Goal: Navigation & Orientation: Understand site structure

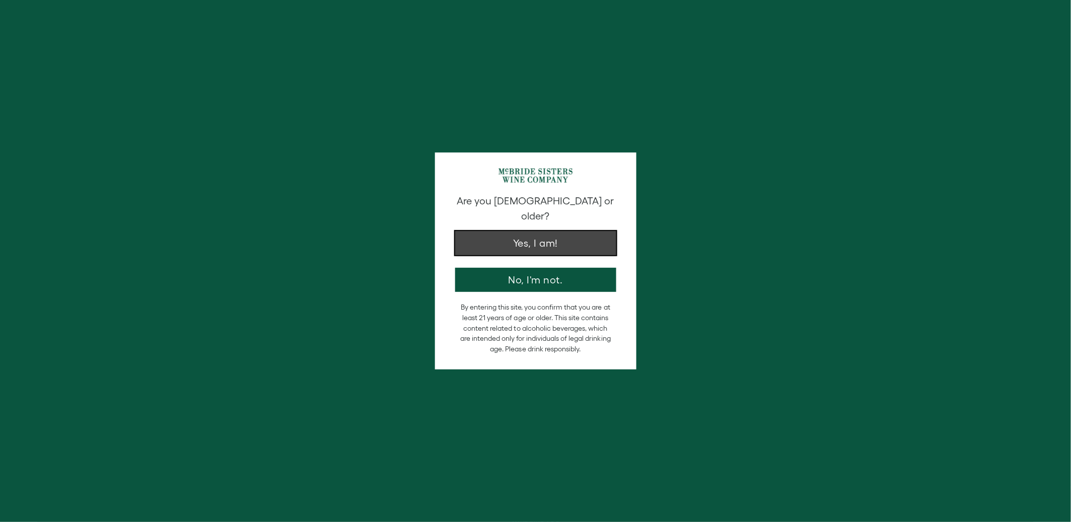
drag, startPoint x: 0, startPoint y: 0, endPoint x: 571, endPoint y: 229, distance: 615.1
click at [571, 231] on button "Yes, I am!" at bounding box center [535, 243] width 161 height 24
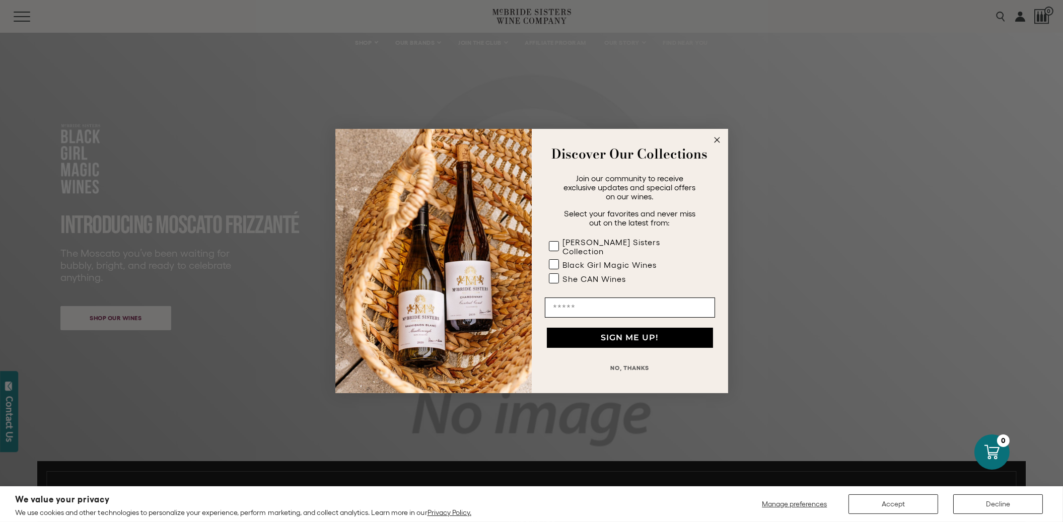
click at [719, 140] on circle "Close dialog" at bounding box center [717, 140] width 12 height 12
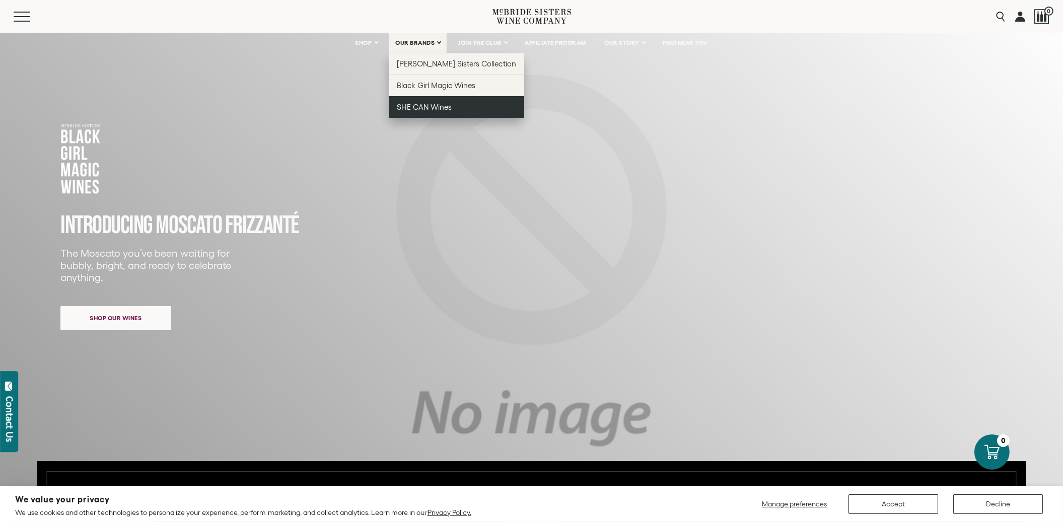
click at [427, 106] on span "SHE CAN Wines" at bounding box center [424, 107] width 55 height 9
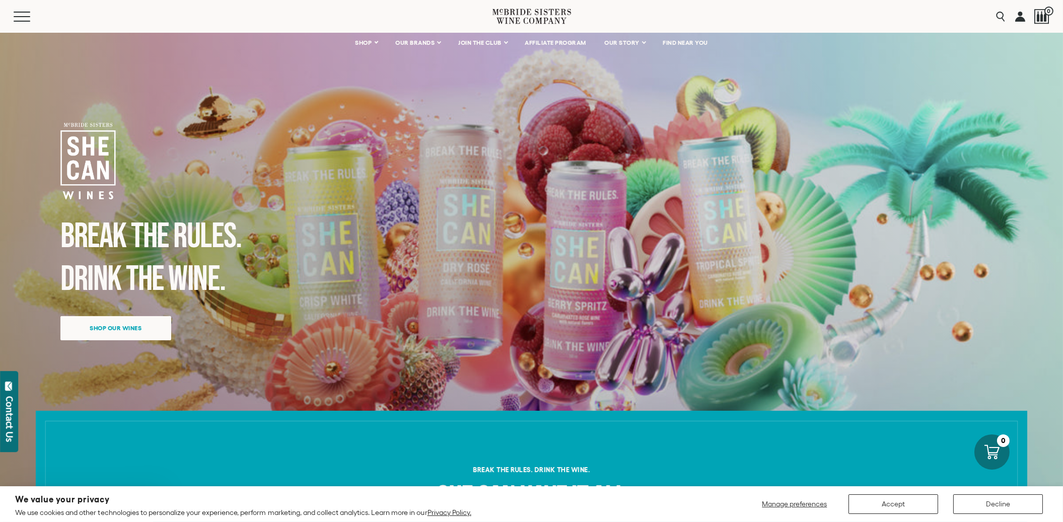
click at [899, 491] on div "We value your privacy We use cookies and other technologies to personalize your…" at bounding box center [531, 504] width 1032 height 26
click at [893, 500] on button "Accept" at bounding box center [893, 504] width 90 height 20
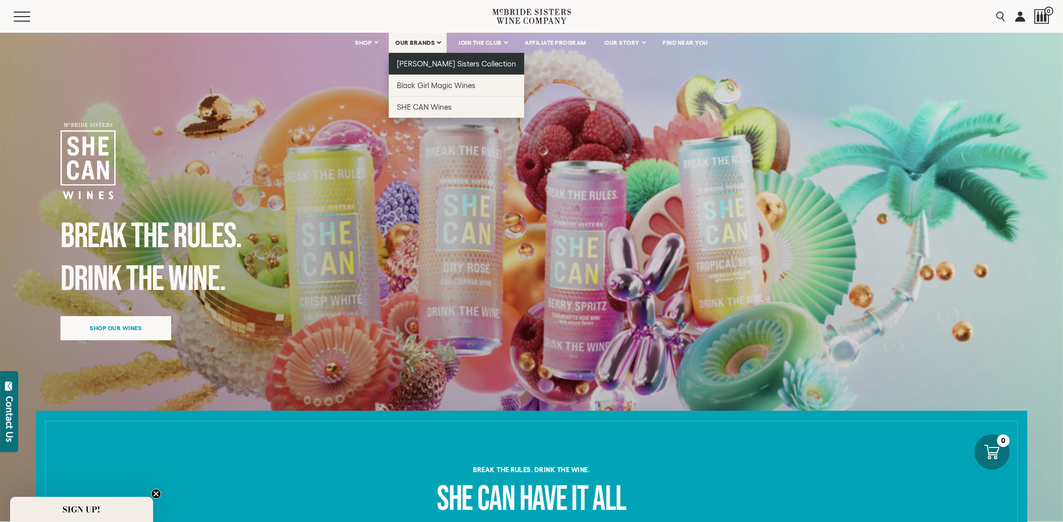
click at [434, 65] on span "[PERSON_NAME] Sisters Collection" at bounding box center [456, 63] width 119 height 9
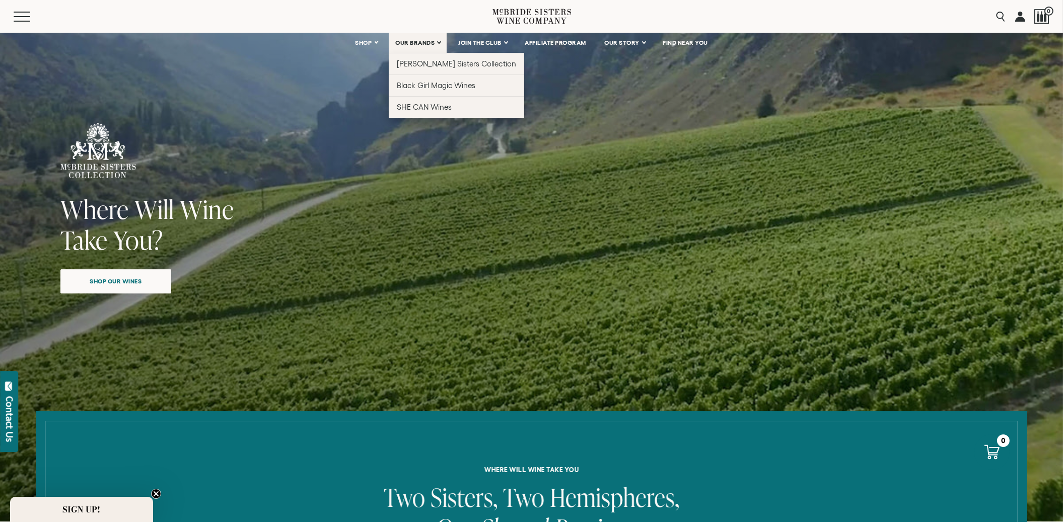
click at [422, 42] on span "OUR BRANDS" at bounding box center [414, 42] width 39 height 7
